Goal: Task Accomplishment & Management: Manage account settings

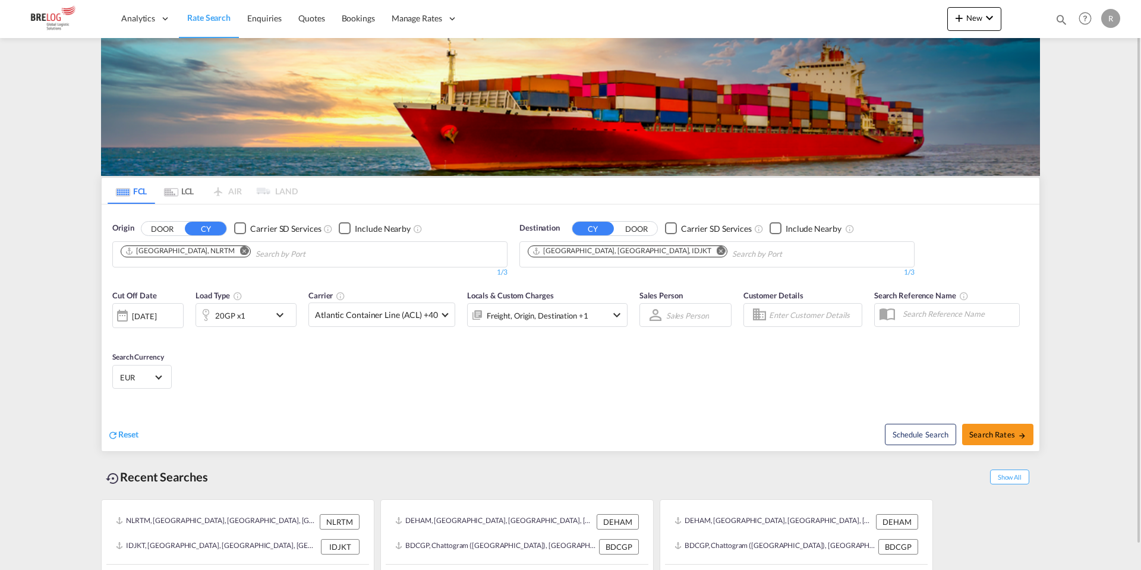
click at [232, 250] on button "Remove" at bounding box center [241, 252] width 18 height 12
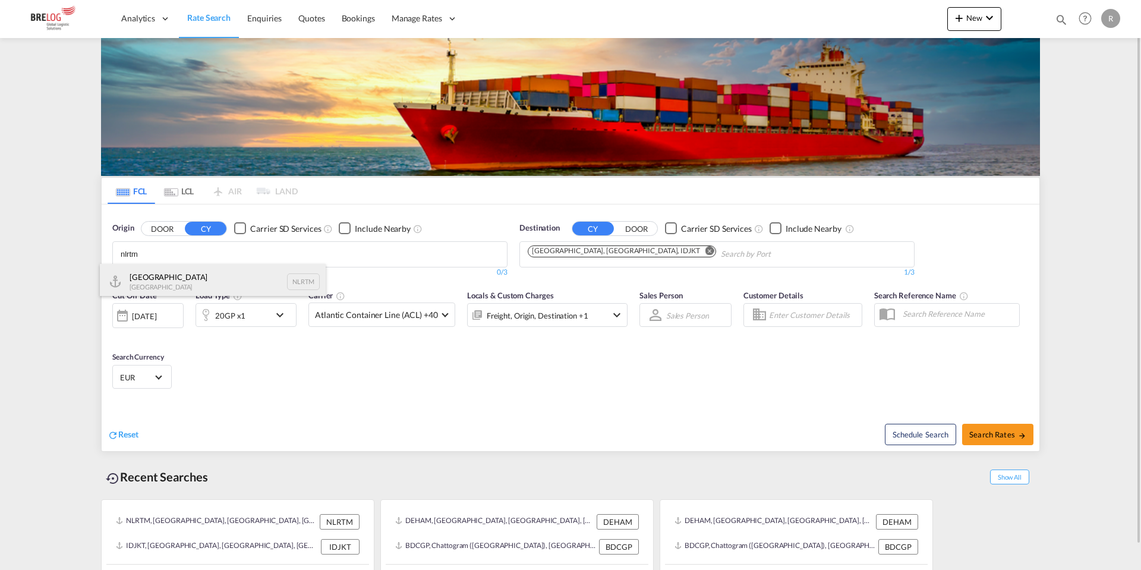
type input "nlrtm"
click at [175, 279] on div "[GEOGRAPHIC_DATA] [GEOGRAPHIC_DATA] NLRTM" at bounding box center [213, 282] width 226 height 36
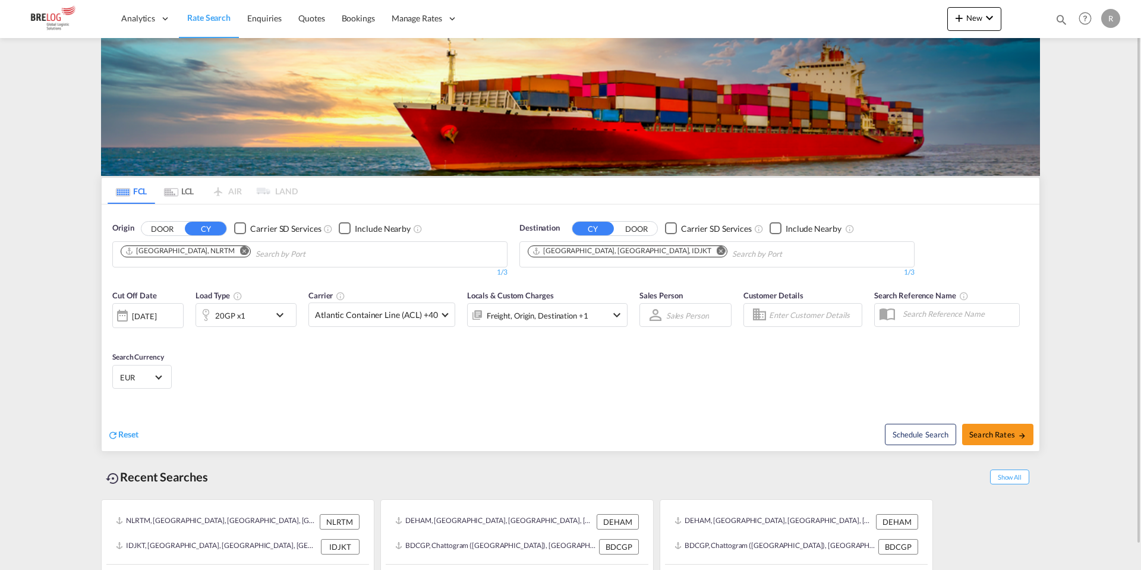
click at [716, 251] on md-icon "Remove" at bounding box center [720, 250] width 9 height 9
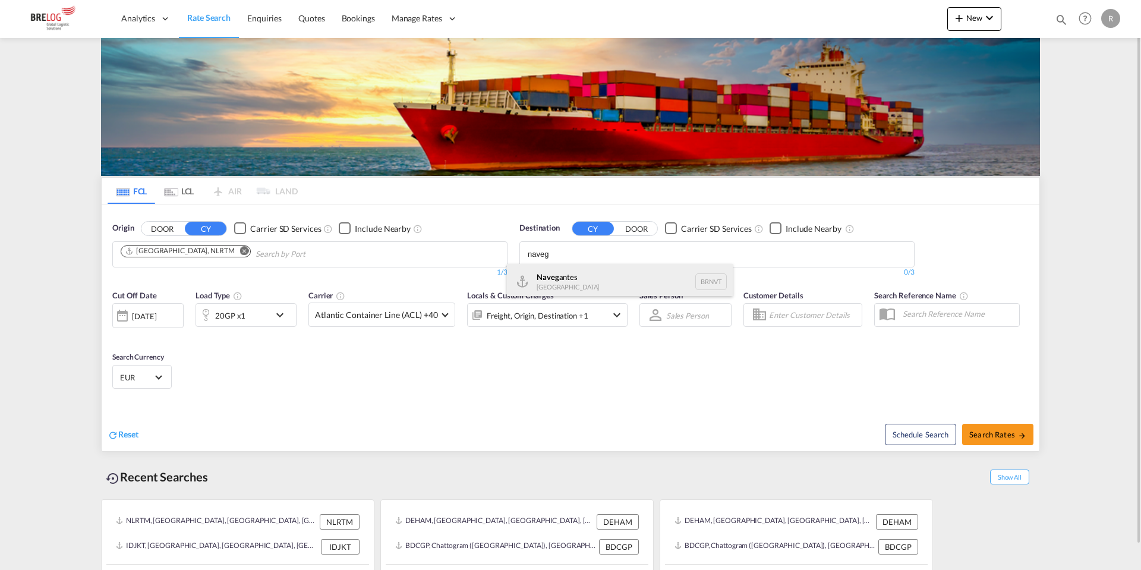
type input "naveg"
click at [605, 277] on div "Naveg antes [GEOGRAPHIC_DATA] BRNVT" at bounding box center [620, 282] width 226 height 36
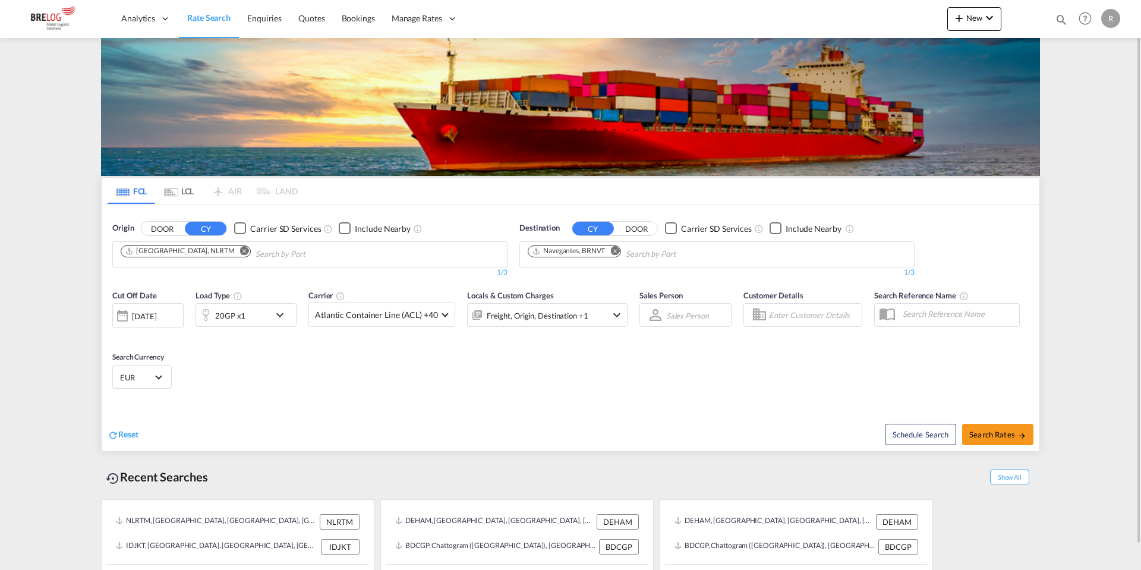
click at [135, 320] on div "[DATE]" at bounding box center [144, 316] width 24 height 11
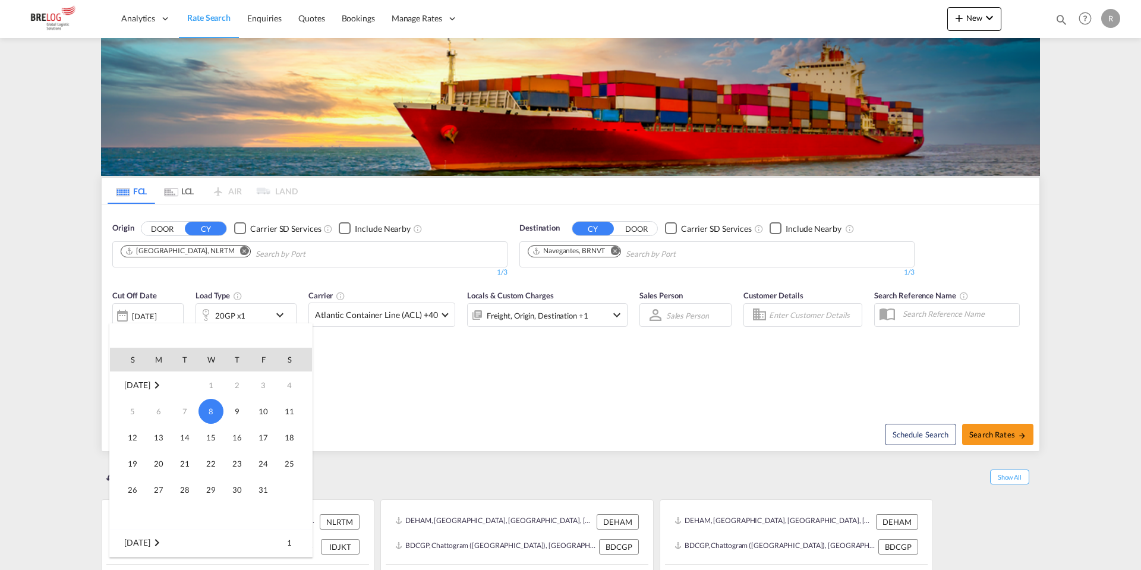
click at [158, 384] on md-icon "October 2025" at bounding box center [157, 385] width 14 height 14
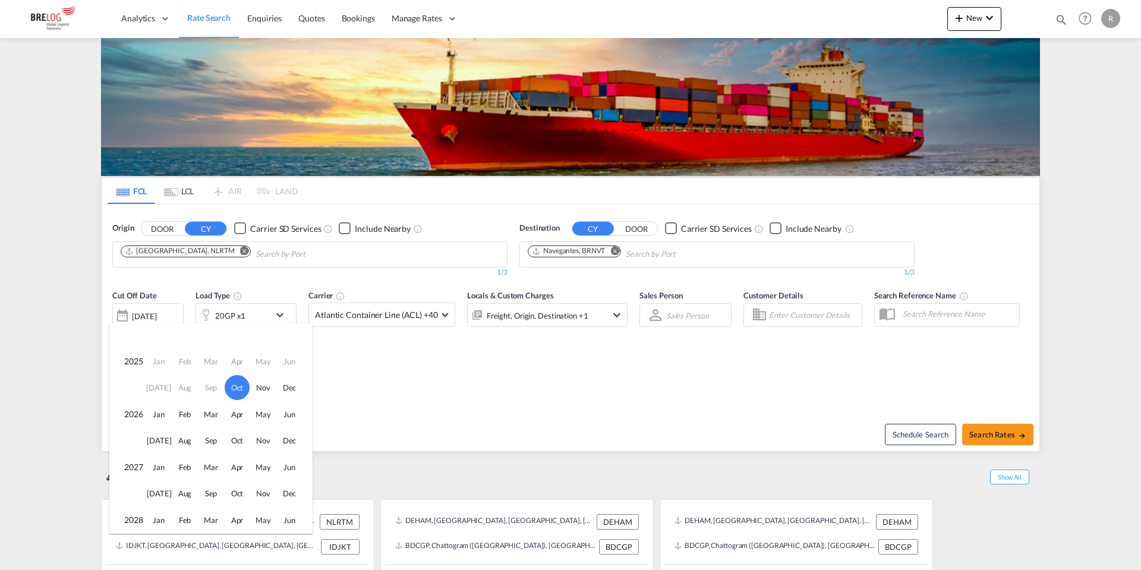
click at [185, 386] on td "Aug" at bounding box center [185, 387] width 26 height 27
click at [390, 375] on div at bounding box center [570, 285] width 1141 height 570
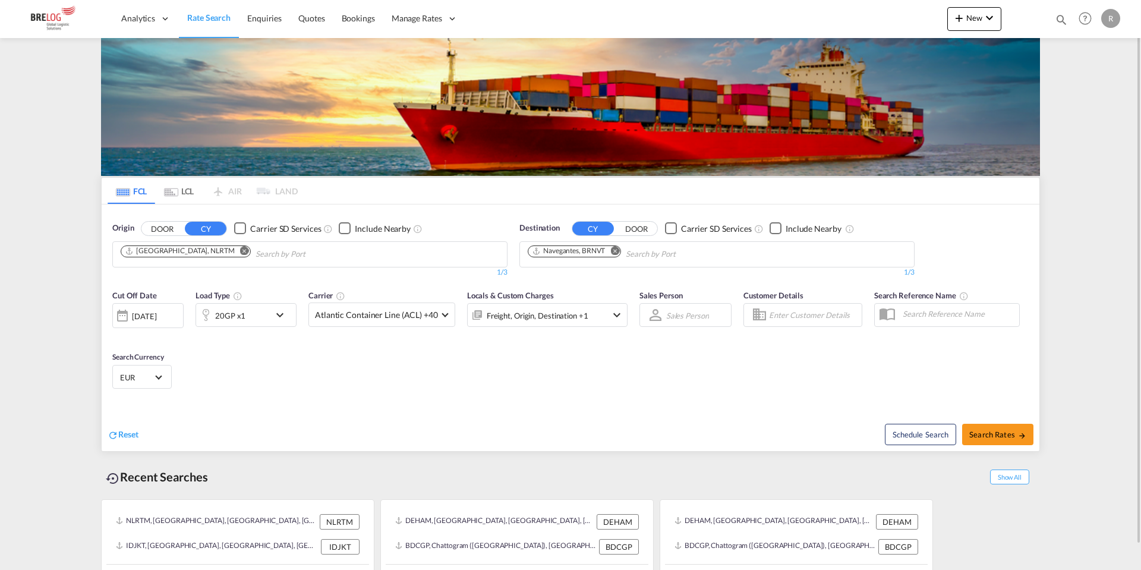
click at [977, 5] on div "New Rates Ratecard Ratesheet Quote Bookings Bookings Quotes Enquiries Help Reso…" at bounding box center [1035, 18] width 176 height 37
click at [981, 12] on button "New" at bounding box center [974, 19] width 54 height 24
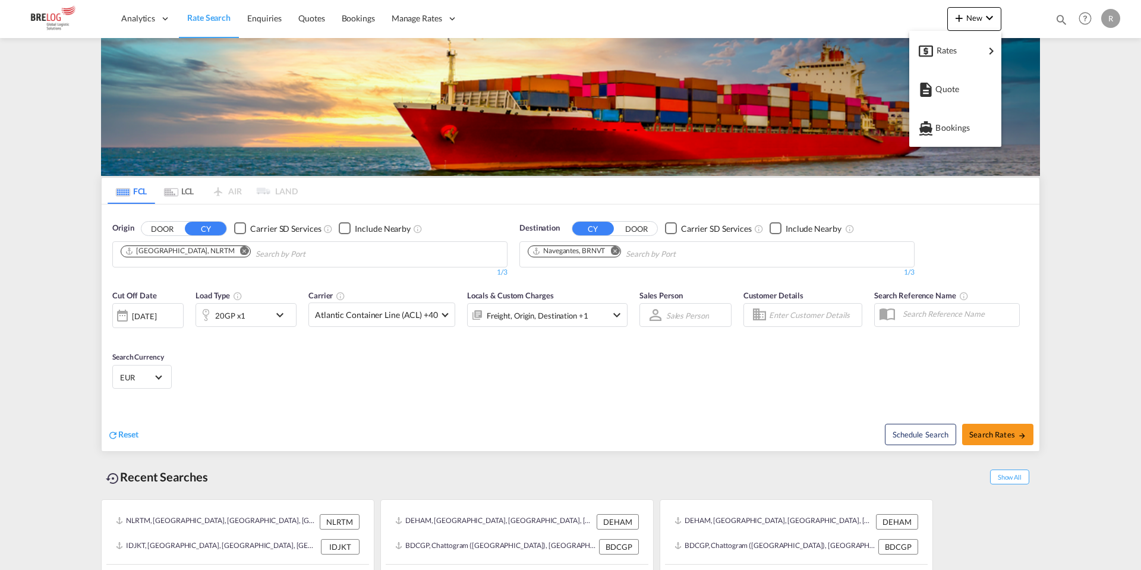
click at [427, 8] on md-backdrop at bounding box center [570, 285] width 1141 height 570
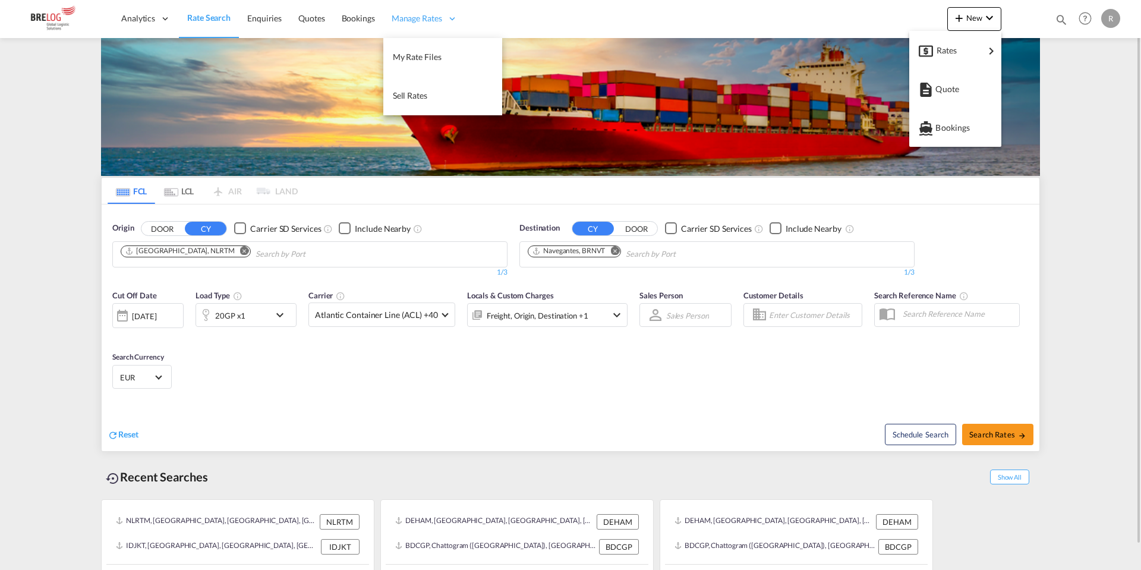
click at [429, 12] on div "Manage Rates" at bounding box center [424, 18] width 83 height 39
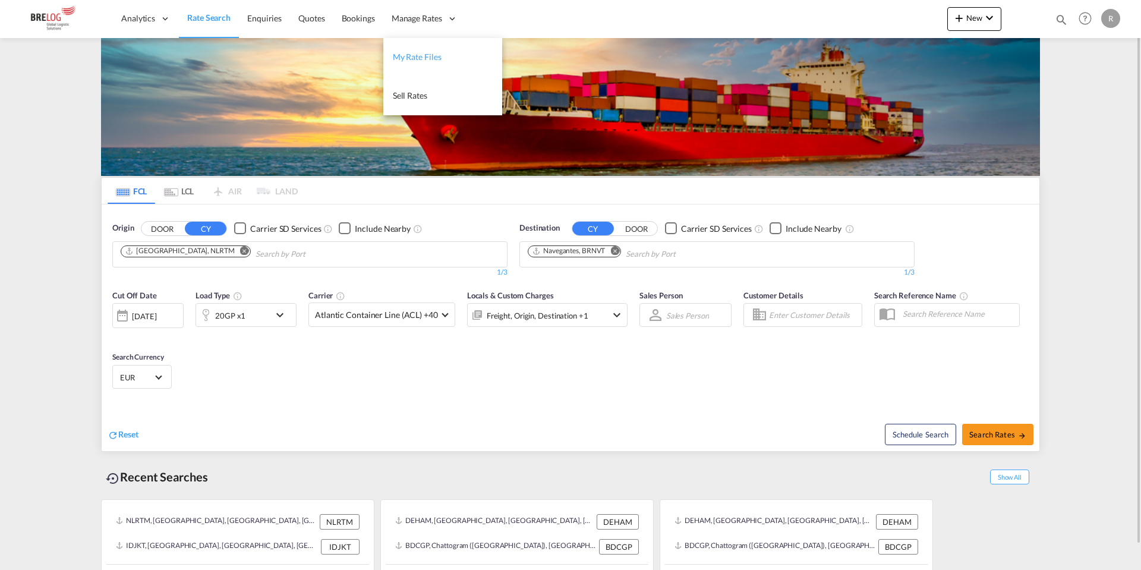
click at [421, 57] on span "My Rate Files" at bounding box center [417, 57] width 49 height 10
